Goal: Transaction & Acquisition: Purchase product/service

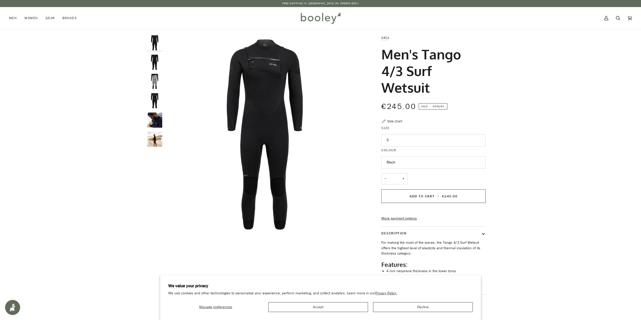
click at [402, 143] on button "5" at bounding box center [433, 140] width 104 height 12
click at [363, 135] on img "Orca Men's Tango 4/3 Surf Wetsuit Black - Booley Galway" at bounding box center [264, 134] width 199 height 199
click at [155, 123] on img "Orca Men's Tango 4/3 Surf Wetsuit - Booley Galway" at bounding box center [154, 120] width 15 height 15
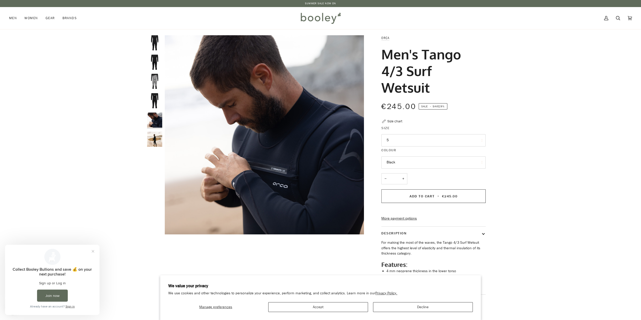
click at [158, 139] on img "Orca Men's Tango 4/3 Surf Wetsuit - Booley Galway" at bounding box center [154, 139] width 15 height 15
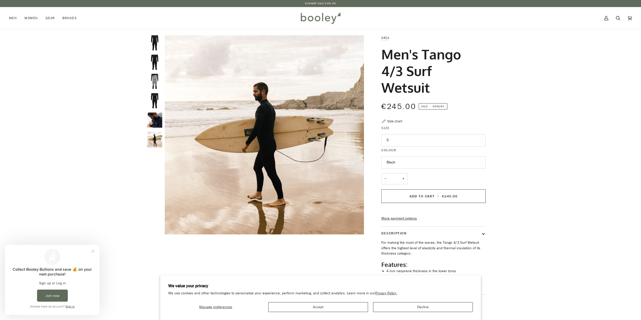
click at [157, 106] on img "Orca Men's Tango 4/3 Surf Wetsuit Black - Booley Galway" at bounding box center [154, 100] width 15 height 15
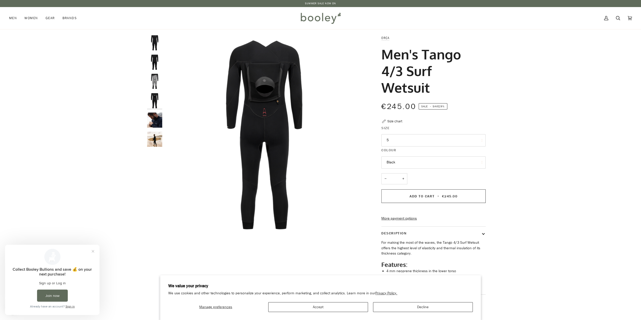
click at [151, 79] on img "Orca Men's Tango 4/3 Surf Wetsuit Black - Booley Galway" at bounding box center [154, 81] width 15 height 15
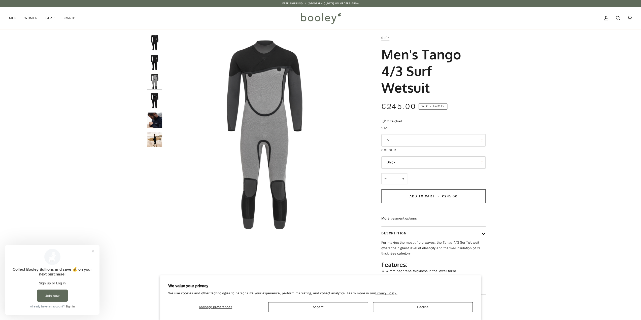
click at [151, 67] on img "Orca Men's Tango 4/3 Surf Wetsuit Black - Booley Galway" at bounding box center [154, 62] width 15 height 15
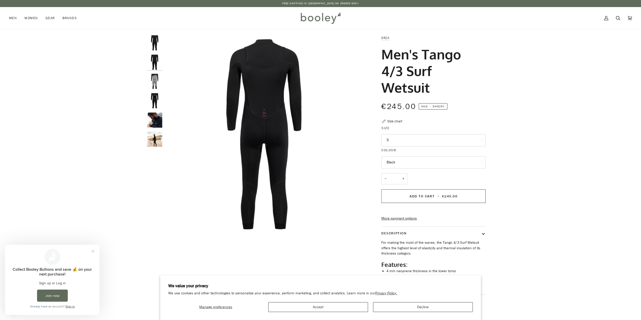
click at [156, 95] on img "Orca Men's Tango 4/3 Surf Wetsuit Black - Booley Galway" at bounding box center [154, 100] width 15 height 15
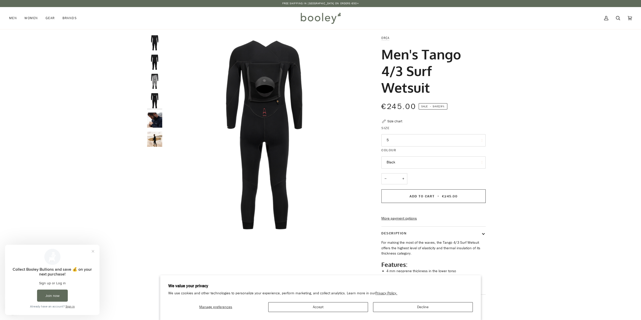
click at [158, 82] on img "Orca Men's Tango 4/3 Surf Wetsuit Black - Booley Galway" at bounding box center [154, 81] width 15 height 15
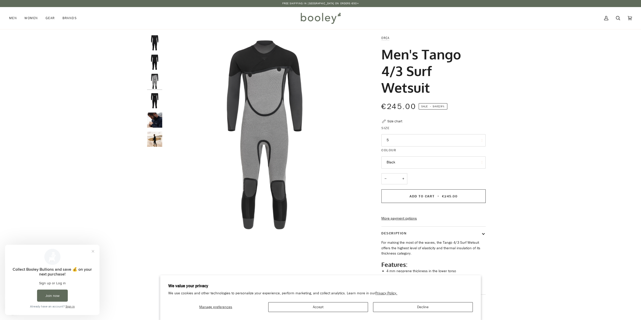
click at [157, 57] on img "Orca Men's Tango 4/3 Surf Wetsuit Black - Booley Galway" at bounding box center [154, 62] width 15 height 15
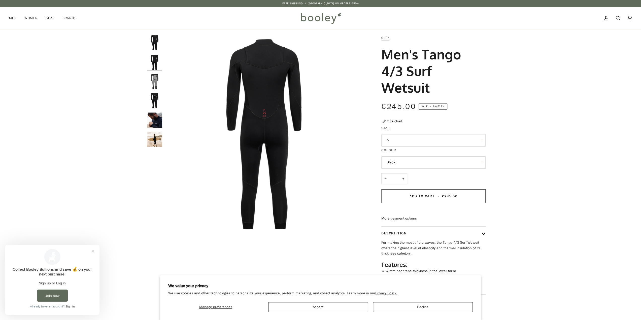
click at [160, 118] on img "Orca Men's Tango 4/3 Surf Wetsuit - Booley Galway" at bounding box center [154, 120] width 15 height 15
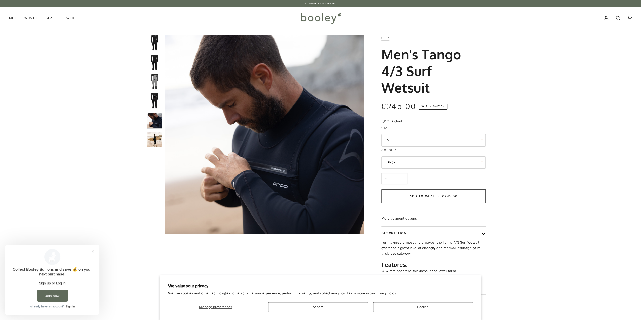
click at [160, 118] on img "Orca Men's Tango 4/3 Surf Wetsuit - Booley Galway" at bounding box center [154, 120] width 15 height 15
click at [157, 96] on img "Orca Men's Tango 4/3 Surf Wetsuit Black - Booley Galway" at bounding box center [154, 100] width 15 height 15
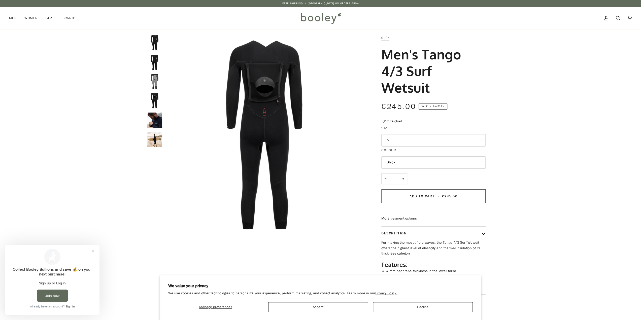
click at [155, 135] on img "Orca Men's Tango 4/3 Surf Wetsuit - Booley Galway" at bounding box center [154, 139] width 15 height 15
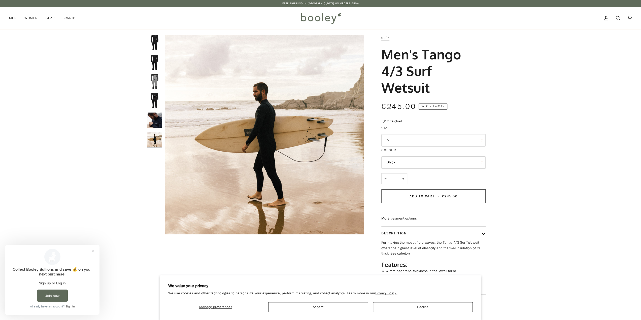
click at [157, 116] on img "Orca Men's Tango 4/3 Surf Wetsuit - Booley Galway" at bounding box center [154, 120] width 15 height 15
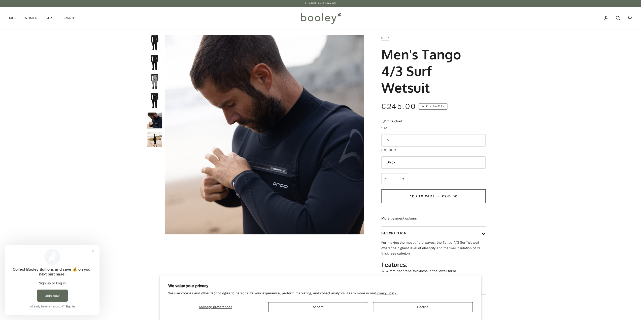
click at [157, 116] on img "Orca Men's Tango 4/3 Surf Wetsuit - Booley Galway" at bounding box center [154, 120] width 15 height 15
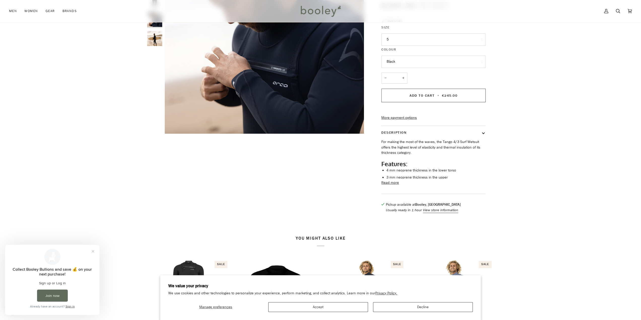
click at [391, 186] on button "Read more" at bounding box center [390, 183] width 18 height 6
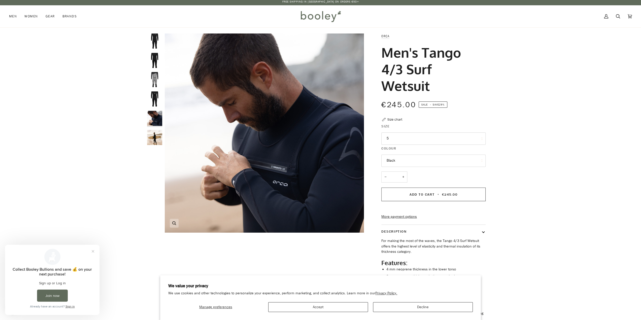
scroll to position [0, 0]
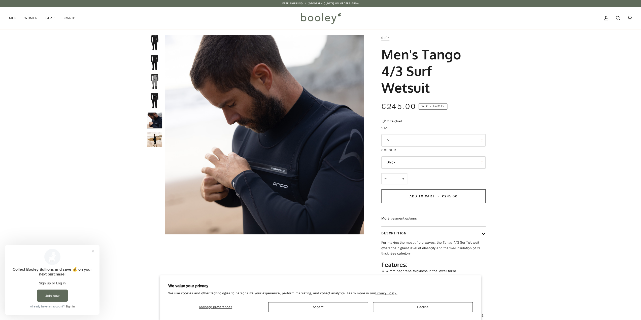
click at [156, 43] on img "Orca Men's Tango 4/3 Surf Wetsuit Black - Booley Galway" at bounding box center [154, 42] width 15 height 15
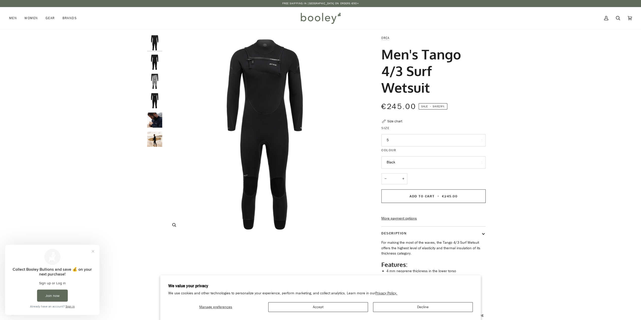
click at [247, 70] on img "Orca Men's Tango 4/3 Surf Wetsuit Black - Booley Galway" at bounding box center [264, 134] width 199 height 199
click at [247, 177] on img "Orca Men's Tango 4/3 Surf Wetsuit Black - Booley Galway" at bounding box center [264, 134] width 199 height 199
click at [156, 98] on img "Orca Men's Tango 4/3 Surf Wetsuit Black - Booley Galway" at bounding box center [154, 100] width 15 height 15
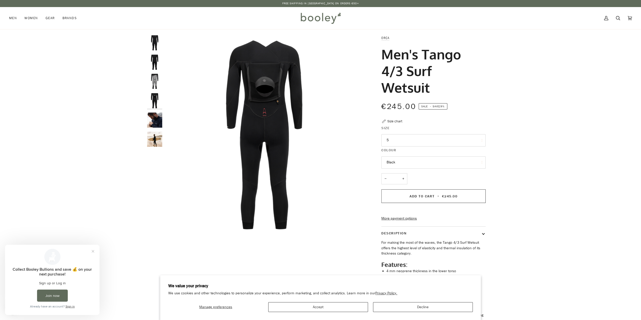
click at [152, 83] on img "Orca Men's Tango 4/3 Surf Wetsuit Black - Booley Galway" at bounding box center [154, 81] width 15 height 15
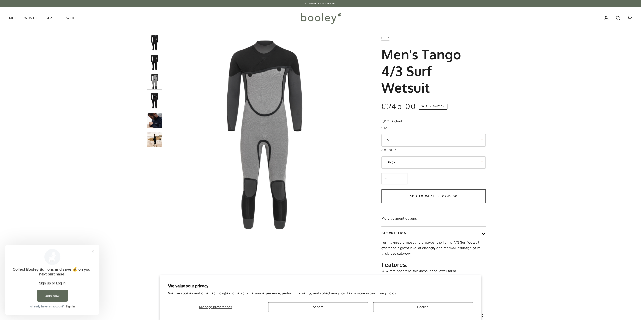
click at [155, 68] on img "Orca Men's Tango 4/3 Surf Wetsuit Black - Booley Galway" at bounding box center [154, 62] width 15 height 15
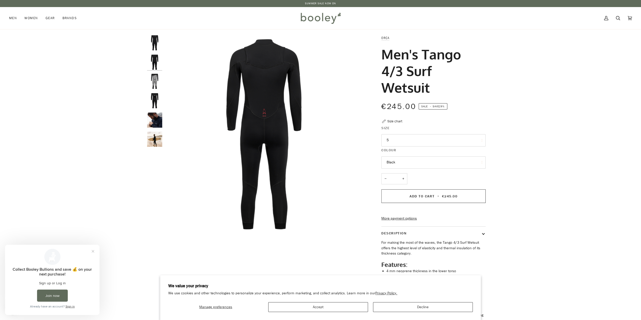
click at [158, 48] on img "Orca Men's Tango 4/3 Surf Wetsuit Black - Booley Galway" at bounding box center [154, 42] width 15 height 15
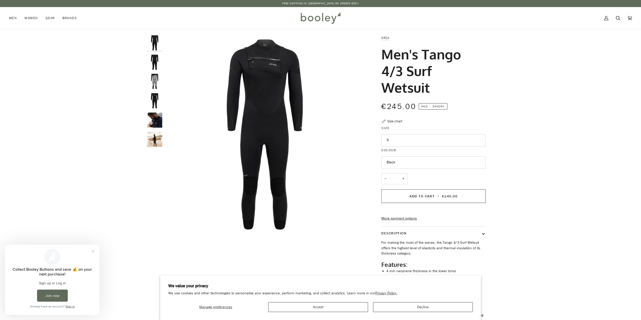
click at [152, 123] on img "Orca Men's Tango 4/3 Surf Wetsuit - Booley Galway" at bounding box center [154, 120] width 15 height 15
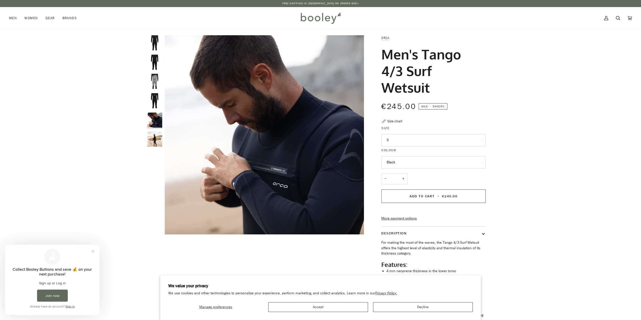
click at [158, 137] on img "Orca Men's Tango 4/3 Surf Wetsuit - Booley Galway" at bounding box center [154, 139] width 15 height 15
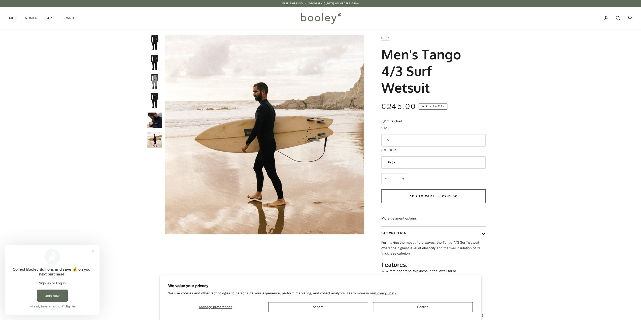
click at [156, 60] on img "Orca Men's Tango 4/3 Surf Wetsuit Black - Booley Galway" at bounding box center [154, 62] width 15 height 15
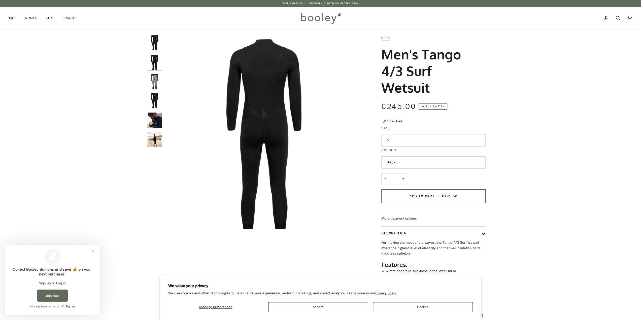
click at [155, 38] on img "Orca Men's Tango 4/3 Surf Wetsuit Black - Booley Galway" at bounding box center [154, 42] width 15 height 15
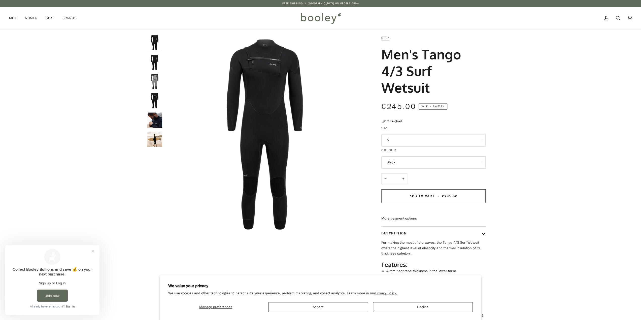
drag, startPoint x: 375, startPoint y: 52, endPoint x: 434, endPoint y: 84, distance: 66.9
copy h1 "Men's Tango 4/3 Surf Wetsuit"
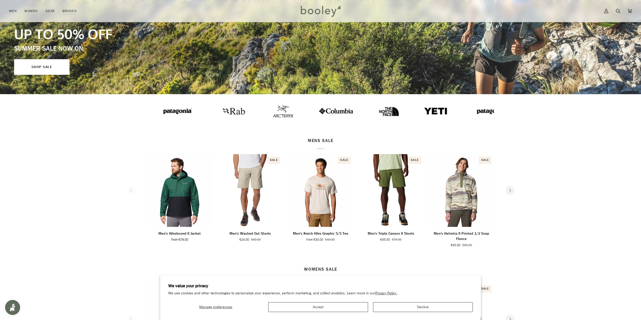
scroll to position [151, 0]
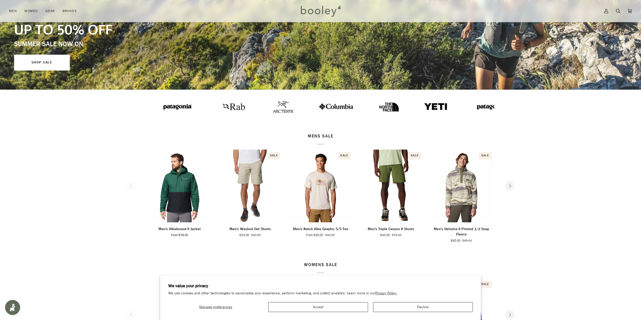
click at [276, 110] on img at bounding box center [282, 106] width 20 height 12
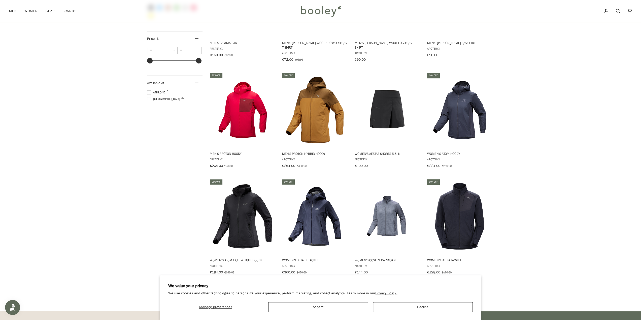
scroll to position [501, 0]
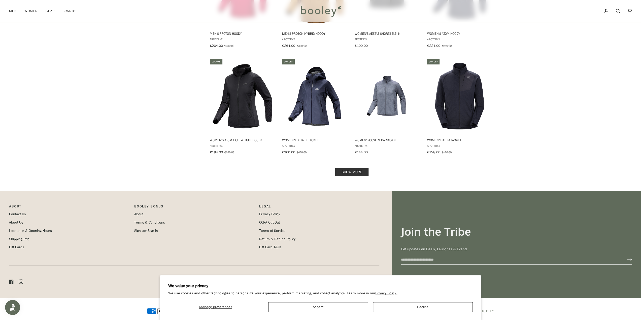
click at [357, 168] on link "Show more" at bounding box center [351, 172] width 33 height 8
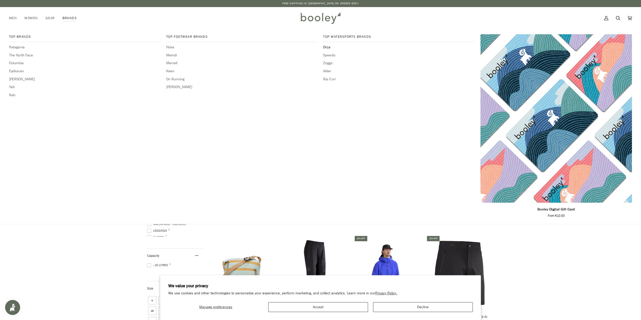
click at [326, 47] on span "Orca" at bounding box center [399, 48] width 152 height 6
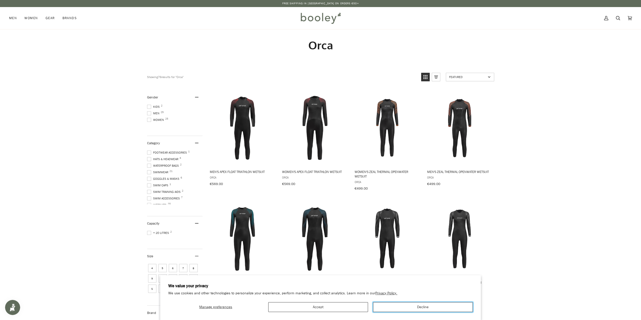
click at [445, 309] on button "Decline" at bounding box center [423, 307] width 100 height 10
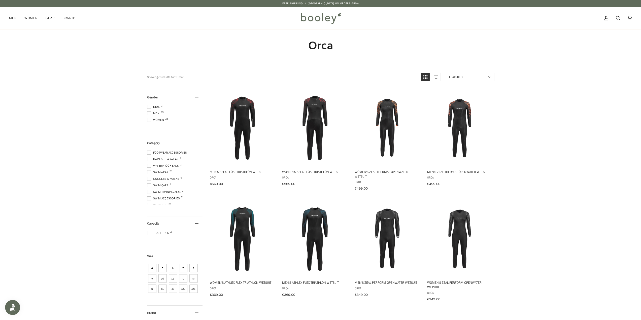
click at [151, 113] on span at bounding box center [149, 113] width 4 height 4
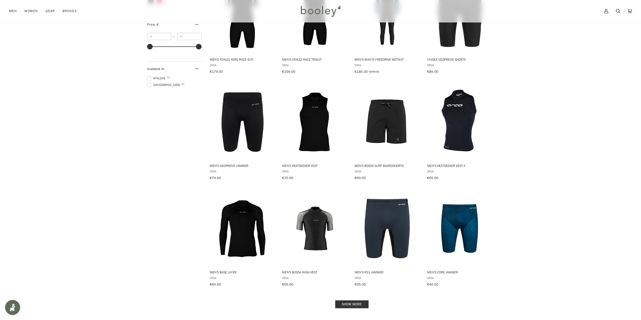
scroll to position [428, 0]
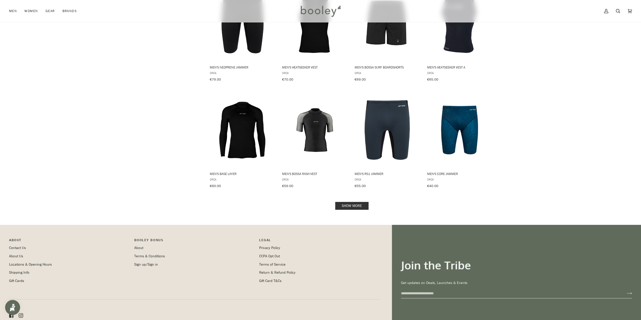
click at [350, 202] on link "Show more" at bounding box center [351, 206] width 33 height 8
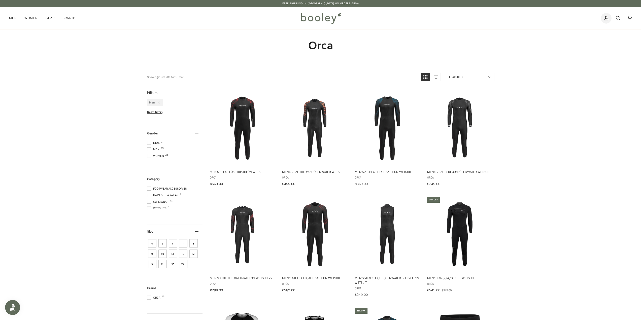
click at [611, 18] on link "My Account" at bounding box center [606, 18] width 12 height 22
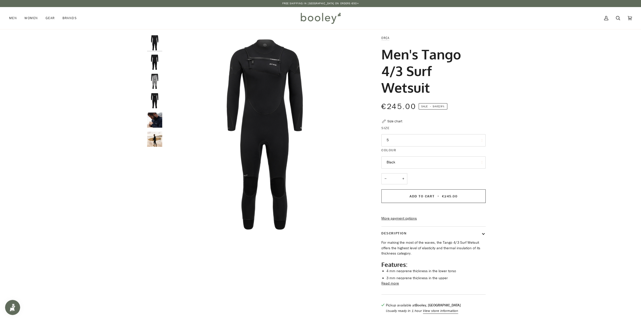
click at [159, 121] on img "Orca Men's Tango 4/3 Surf Wetsuit - Booley Galway" at bounding box center [154, 120] width 15 height 15
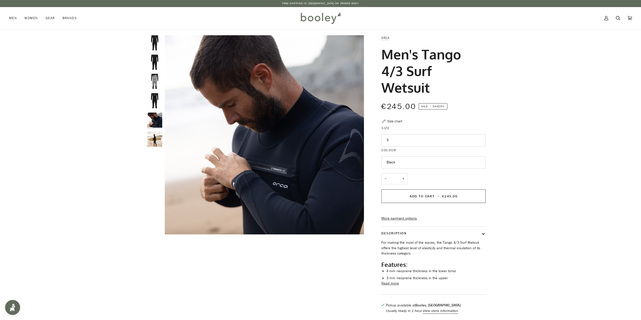
click at [151, 140] on img "Orca Men's Tango 4/3 Surf Wetsuit - Booley Galway" at bounding box center [154, 139] width 15 height 15
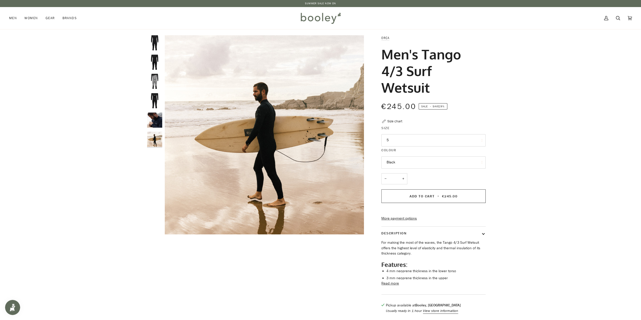
click at [407, 156] on button "Black" at bounding box center [433, 162] width 104 height 12
click at [406, 160] on button "Black" at bounding box center [433, 162] width 104 height 12
drag, startPoint x: 382, startPoint y: 54, endPoint x: 435, endPoint y: 86, distance: 62.2
click at [435, 86] on h1 "Men's Tango 4/3 Surf Wetsuit" at bounding box center [431, 71] width 100 height 50
copy h1 "Men's Tango 4/3 Surf Wetsuit"
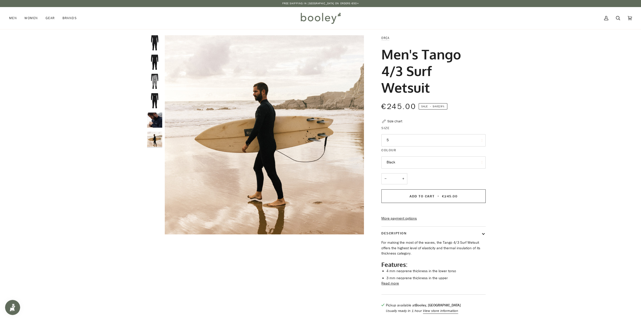
click at [161, 81] on img "Orca Men's Tango 4/3 Surf Wetsuit Black - Booley Galway" at bounding box center [154, 81] width 15 height 15
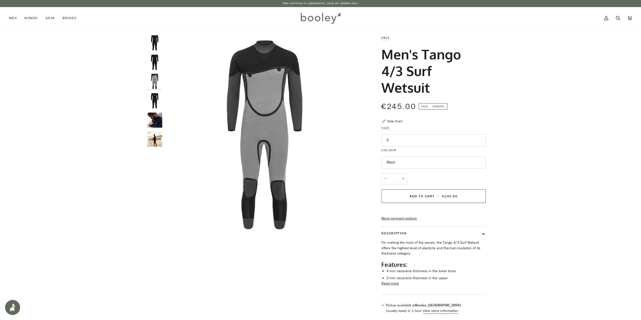
click at [153, 64] on img "Orca Men's Tango 4/3 Surf Wetsuit Black - Booley Galway" at bounding box center [154, 62] width 15 height 15
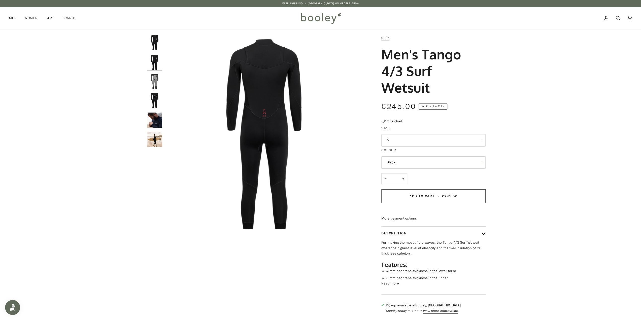
click at [154, 46] on img "Orca Men's Tango 4/3 Surf Wetsuit Black - Booley Galway" at bounding box center [154, 42] width 15 height 15
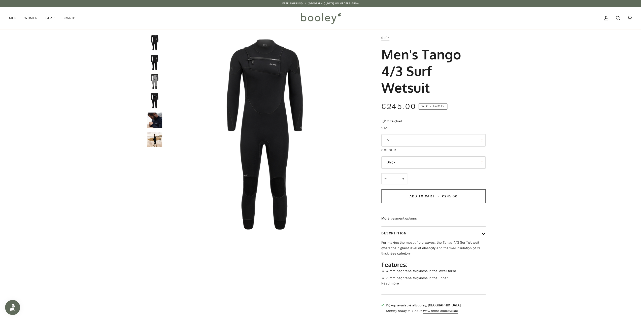
click at [156, 114] on img "Orca Men's Tango 4/3 Surf Wetsuit - Booley Galway" at bounding box center [154, 120] width 15 height 15
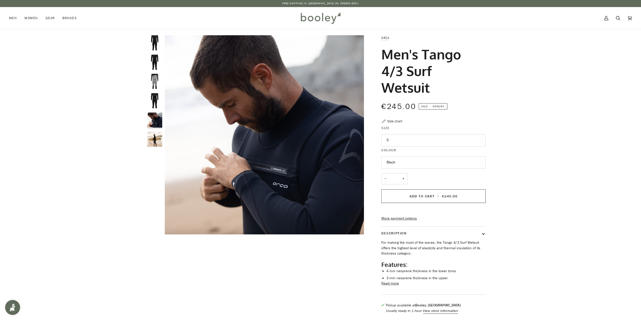
click at [147, 58] on img "Orca Men's Tango 4/3 Surf Wetsuit Black - Booley Galway" at bounding box center [154, 62] width 15 height 15
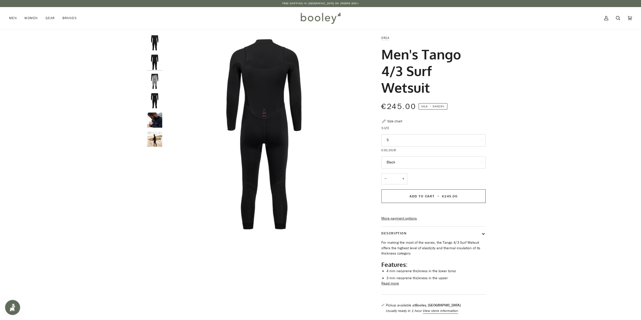
click at [144, 39] on div at bounding box center [144, 39] width 0 height 0
click at [154, 44] on img "Orca Men's Tango 4/3 Surf Wetsuit Black - Booley Galway" at bounding box center [154, 42] width 15 height 15
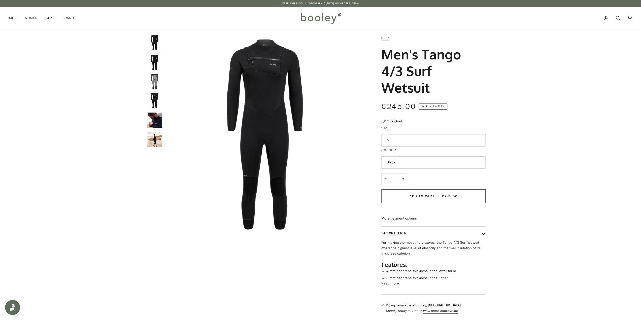
click at [156, 58] on img "Orca Men's Tango 4/3 Surf Wetsuit Black - Booley Galway" at bounding box center [154, 62] width 15 height 15
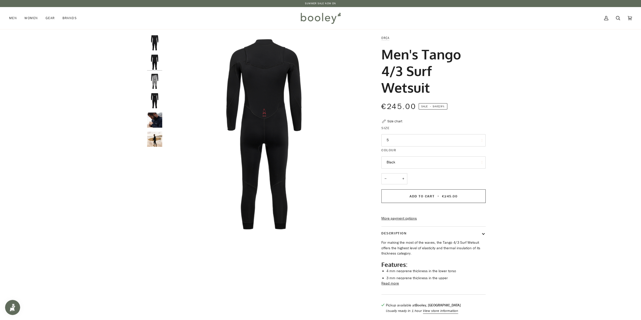
click at [151, 96] on img "Orca Men's Tango 4/3 Surf Wetsuit Black - Booley Galway" at bounding box center [154, 100] width 15 height 15
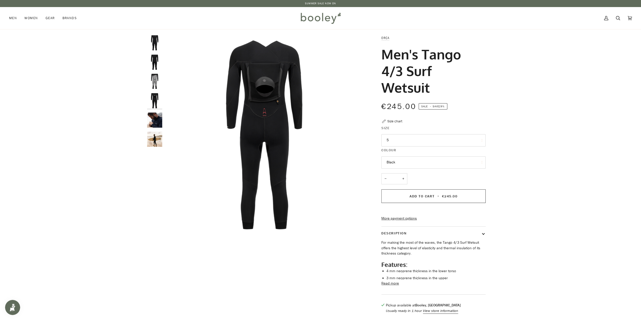
click at [160, 56] on img "Orca Men's Tango 4/3 Surf Wetsuit Black - Booley Galway" at bounding box center [154, 62] width 15 height 15
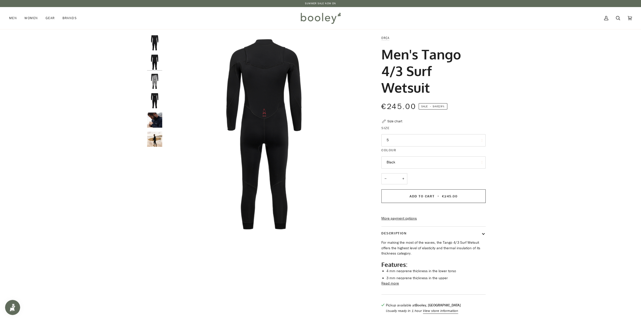
click at [149, 48] on img "Orca Men's Tango 4/3 Surf Wetsuit Black - Booley Galway" at bounding box center [154, 42] width 15 height 15
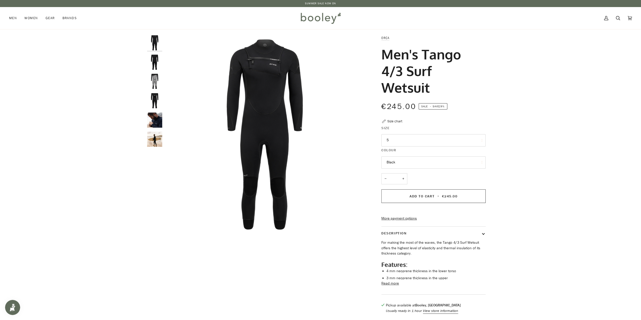
click at [159, 113] on img "Orca Men's Tango 4/3 Surf Wetsuit - Booley Galway" at bounding box center [154, 120] width 15 height 15
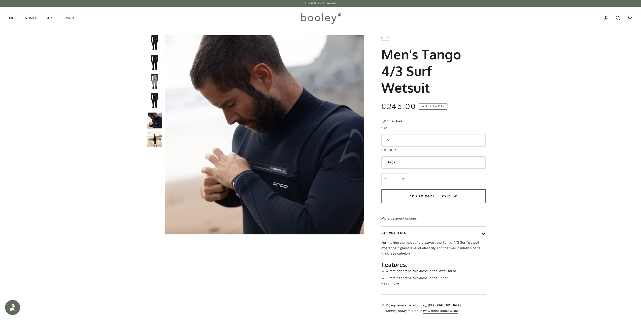
click at [442, 146] on fieldset "Size 5 5 6 MT 7 8" at bounding box center [433, 136] width 104 height 22
click at [440, 141] on button "5" at bounding box center [433, 140] width 104 height 12
click at [400, 123] on div "Size chart" at bounding box center [394, 121] width 15 height 5
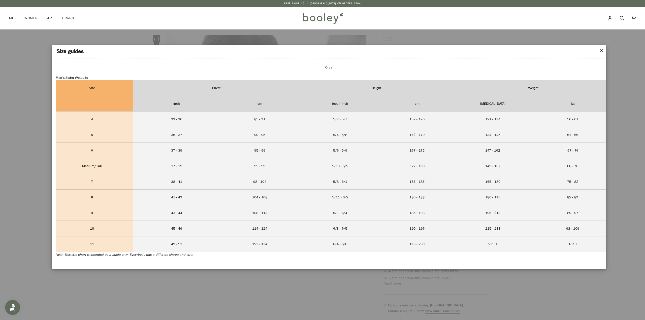
click at [599, 49] on header "Size guides" at bounding box center [329, 52] width 554 height 14
click at [600, 52] on button "✕" at bounding box center [601, 51] width 4 height 8
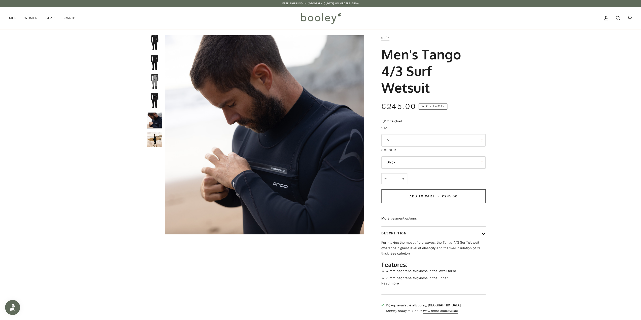
click at [453, 141] on button "5" at bounding box center [433, 140] width 104 height 12
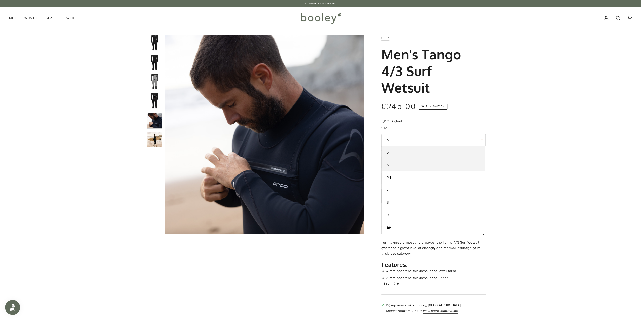
click at [453, 168] on link "6" at bounding box center [433, 165] width 104 height 13
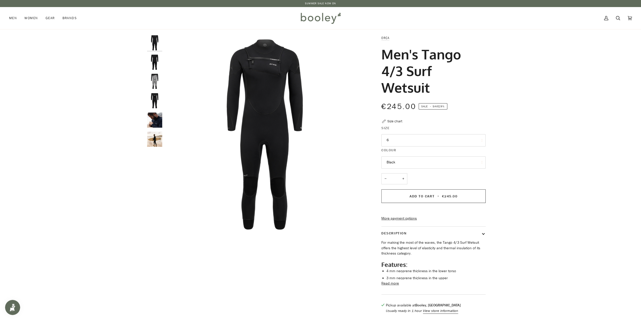
click at [398, 120] on div "Size chart" at bounding box center [394, 121] width 15 height 5
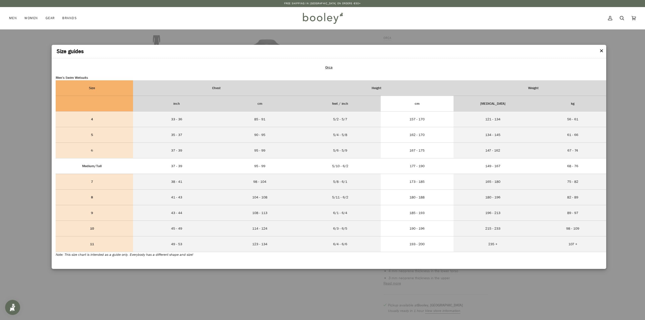
click at [428, 161] on td "177 - 190" at bounding box center [416, 166] width 73 height 16
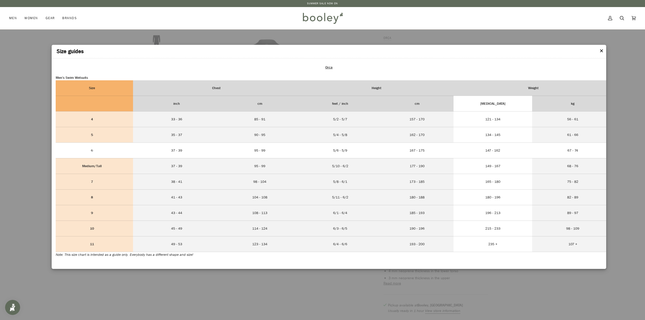
click at [453, 154] on td "147 - 162" at bounding box center [492, 151] width 79 height 16
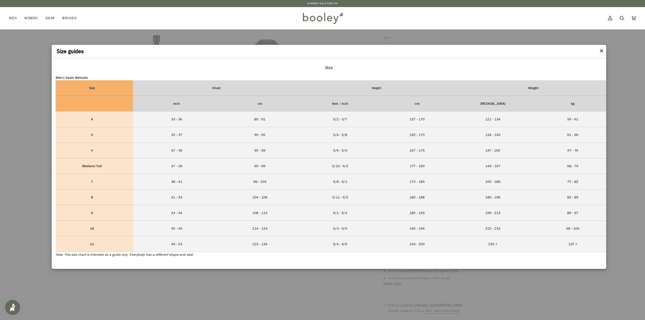
click at [602, 48] on button "✕" at bounding box center [601, 51] width 4 height 8
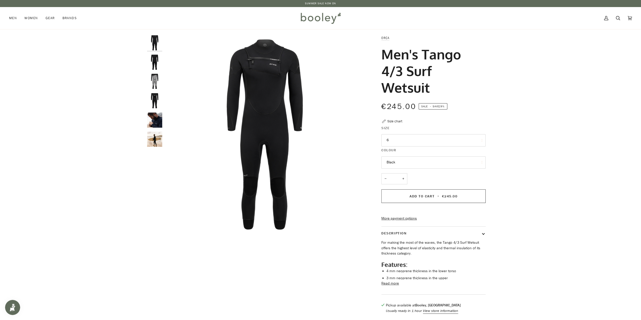
click at [462, 138] on button "6" at bounding box center [433, 140] width 104 height 12
click at [463, 137] on button "6" at bounding box center [433, 140] width 104 height 12
click at [469, 194] on button "Add to Cart • €245.00" at bounding box center [433, 196] width 104 height 14
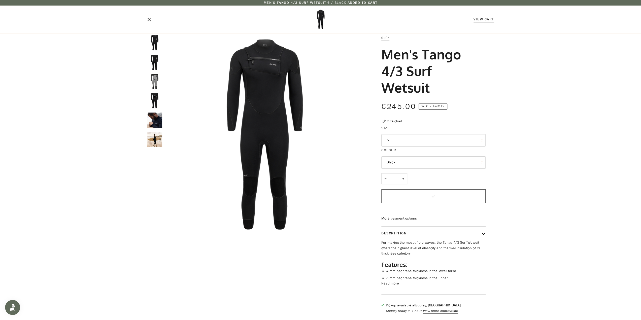
click at [486, 19] on link "View Cart" at bounding box center [483, 19] width 21 height 5
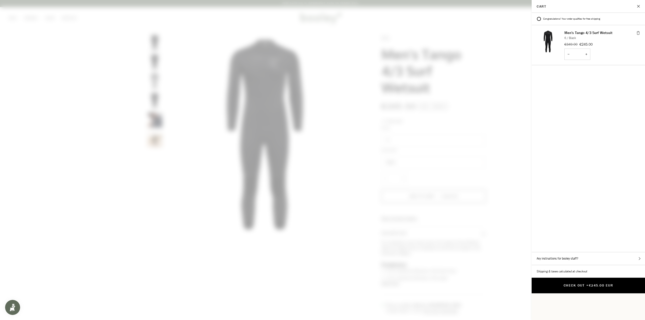
click at [589, 283] on span "€245.00 EUR" at bounding box center [600, 285] width 24 height 5
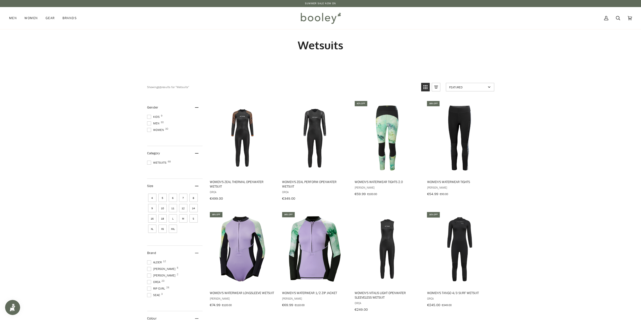
click at [149, 123] on span at bounding box center [149, 123] width 4 height 4
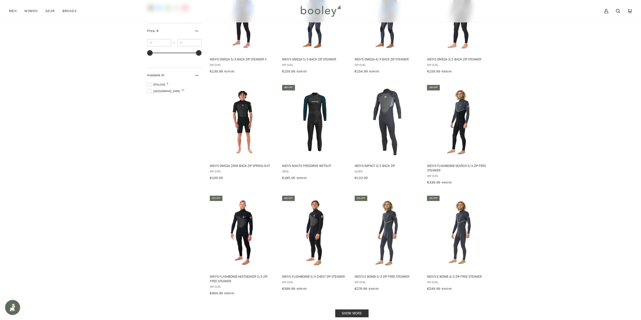
scroll to position [353, 0]
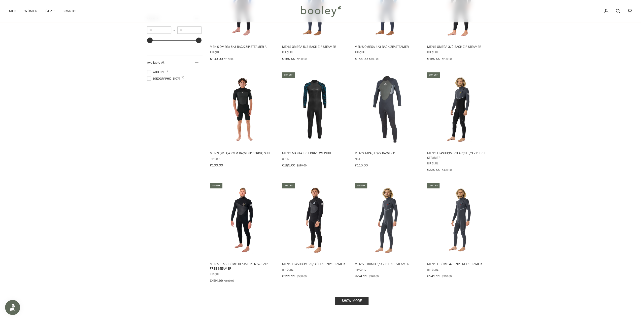
click at [348, 297] on link "Show more" at bounding box center [351, 301] width 33 height 8
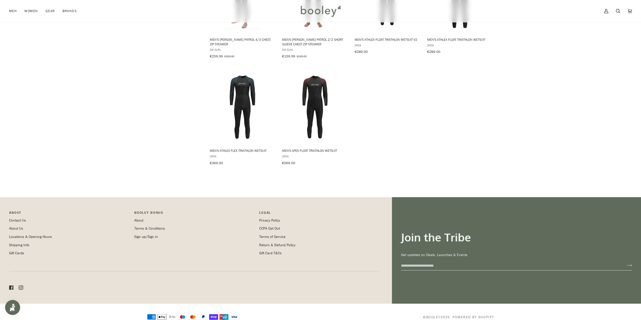
scroll to position [802, 0]
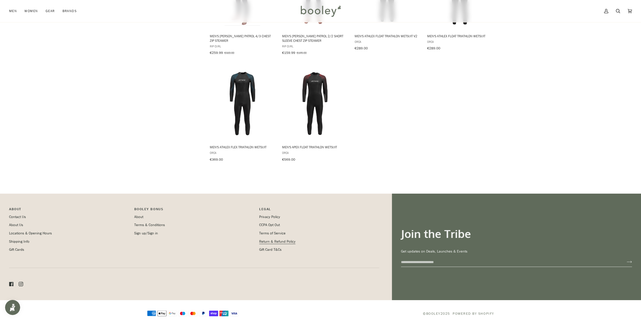
click at [273, 239] on link "Return & Refund Policy" at bounding box center [277, 241] width 36 height 5
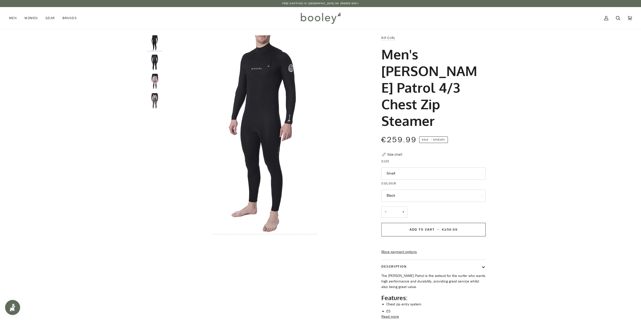
click at [156, 78] on img "Rip Curl Men's Dawn Patrol 4/3 Chest Zip Steamer - Booley Galway" at bounding box center [154, 81] width 15 height 15
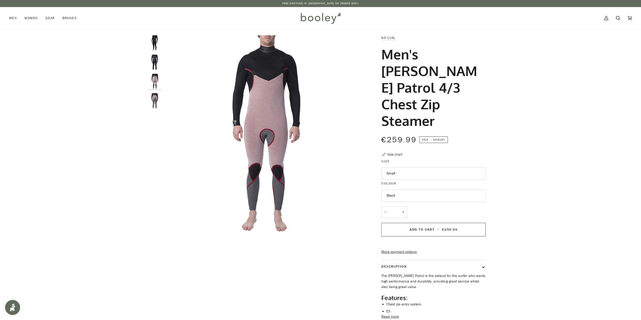
click at [152, 95] on img "Rip Curl Men's Dawn Patrol 4/3 Chest Zip Steamer - Booley Galway" at bounding box center [154, 100] width 15 height 15
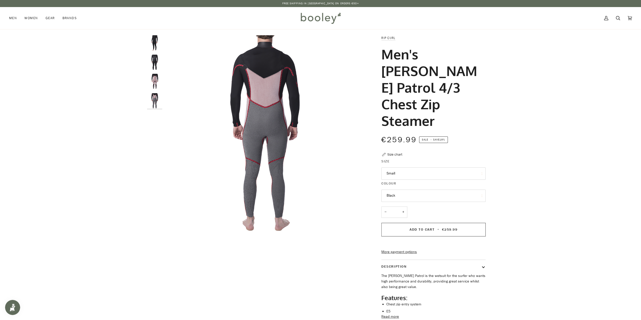
click at [150, 57] on img "Rip Curl Men's Dawn Patrol 4/3 Chest Zip Steamer - Booley Galway" at bounding box center [154, 62] width 15 height 15
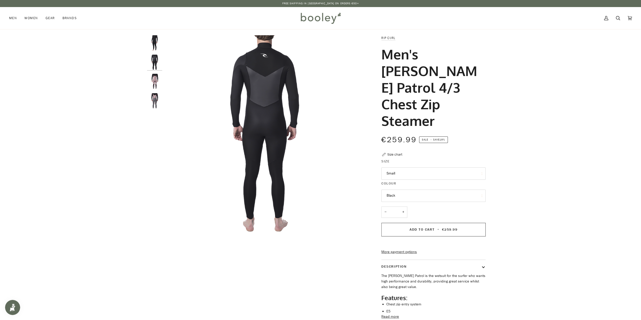
click at [155, 42] on img "Rip Curl Men's Dawn Patrol 4/3 Chest Zip Steamer Black - Booley Galway" at bounding box center [154, 42] width 15 height 15
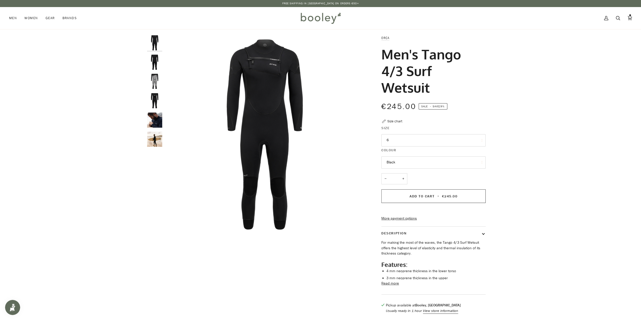
click at [159, 98] on img "Orca Men's Tango 4/3 Surf Wetsuit Black - Booley Galway" at bounding box center [154, 100] width 15 height 15
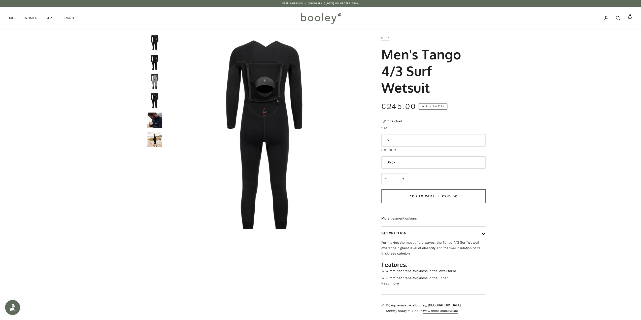
click at [164, 80] on div at bounding box center [156, 93] width 18 height 116
click at [165, 71] on img "Orca Men's Tango 4/3 Surf Wetsuit Black - Booley Galway" at bounding box center [264, 134] width 199 height 199
click at [159, 66] on img "Orca Men's Tango 4/3 Surf Wetsuit Black - Booley Galway" at bounding box center [154, 62] width 15 height 15
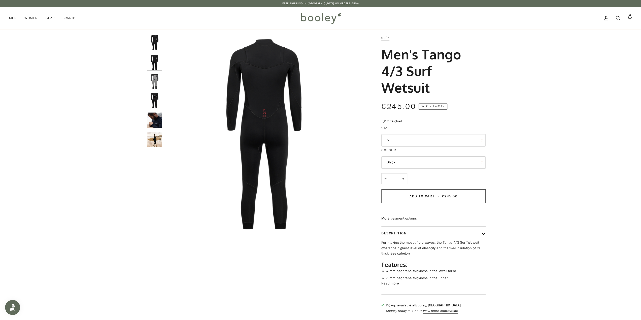
click at [154, 87] on img "Orca Men's Tango 4/3 Surf Wetsuit Black - Booley Galway" at bounding box center [154, 81] width 15 height 15
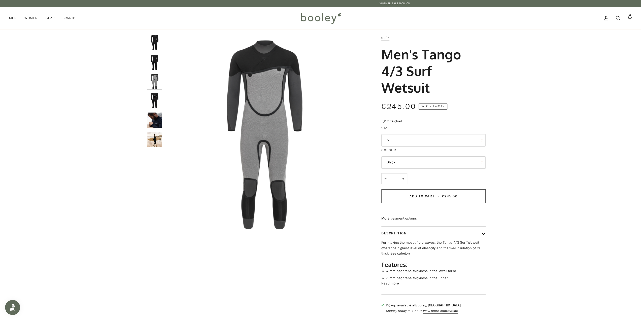
click at [156, 60] on img "Orca Men's Tango 4/3 Surf Wetsuit Black - Booley Galway" at bounding box center [154, 62] width 15 height 15
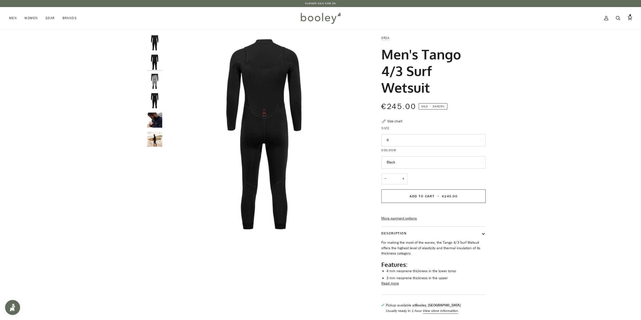
click at [157, 45] on img "Orca Men's Tango 4/3 Surf Wetsuit Black - Booley Galway" at bounding box center [154, 42] width 15 height 15
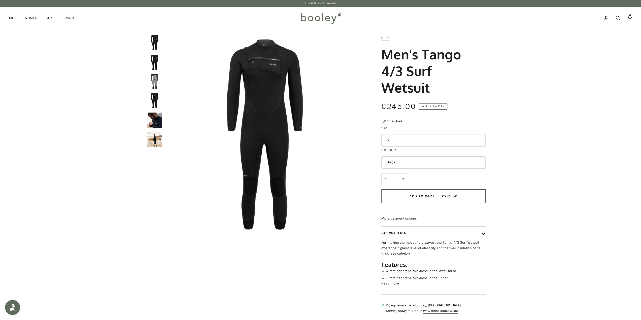
click at [153, 107] on img "Orca Men's Tango 4/3 Surf Wetsuit Black - Booley Galway" at bounding box center [154, 100] width 15 height 15
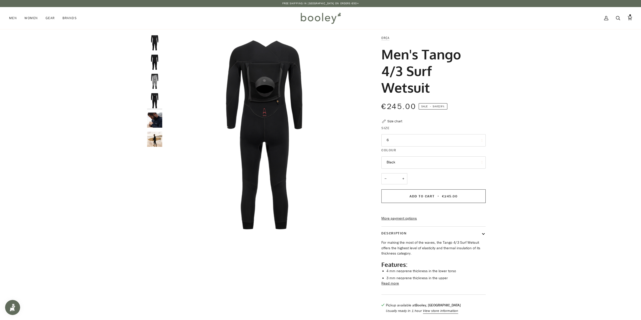
click at [157, 55] on img "Orca Men's Tango 4/3 Surf Wetsuit Black - Booley Galway" at bounding box center [154, 62] width 15 height 15
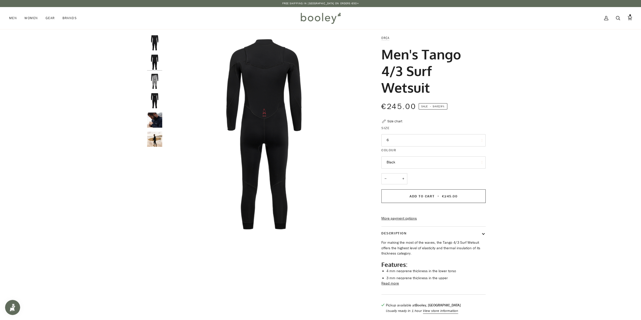
click at [157, 45] on img "Orca Men's Tango 4/3 Surf Wetsuit Black - Booley Galway" at bounding box center [154, 42] width 15 height 15
